Goal: Transaction & Acquisition: Purchase product/service

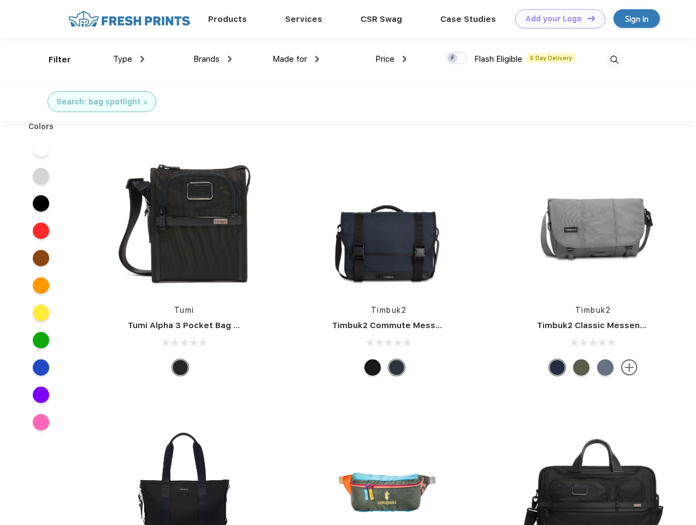
scroll to position [1, 0]
click at [557, 19] on link "Add your Logo Design Tool" at bounding box center [561, 18] width 90 height 19
click at [0, 0] on div "Design Tool" at bounding box center [0, 0] width 0 height 0
click at [587, 18] on link "Add your Logo Design Tool" at bounding box center [561, 18] width 90 height 19
click at [52, 60] on div "Filter" at bounding box center [60, 60] width 22 height 13
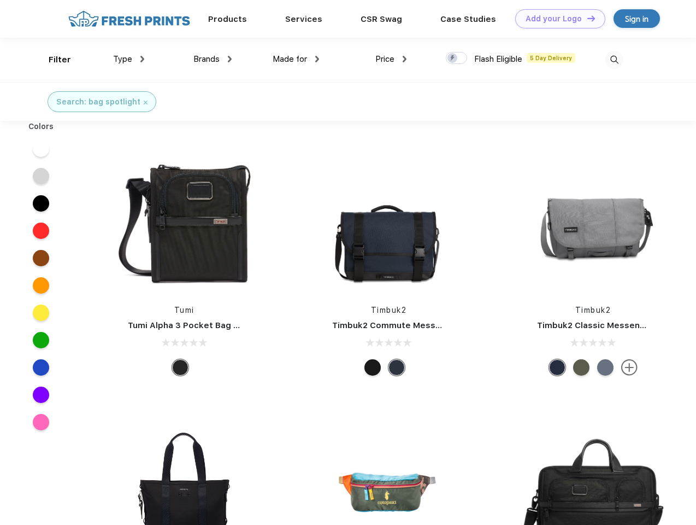
click at [129, 59] on span "Type" at bounding box center [122, 59] width 19 height 10
click at [213, 59] on span "Brands" at bounding box center [207, 59] width 26 height 10
click at [296, 59] on span "Made for" at bounding box center [290, 59] width 34 height 10
click at [391, 59] on span "Price" at bounding box center [385, 59] width 19 height 10
click at [457, 58] on div at bounding box center [456, 58] width 21 height 12
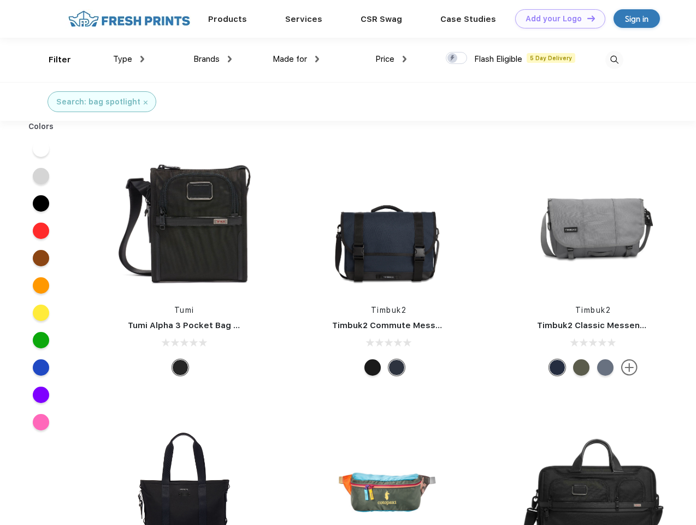
click at [453, 58] on input "checkbox" at bounding box center [449, 54] width 7 height 7
click at [614, 60] on img at bounding box center [615, 60] width 18 height 18
